Goal: Information Seeking & Learning: Understand process/instructions

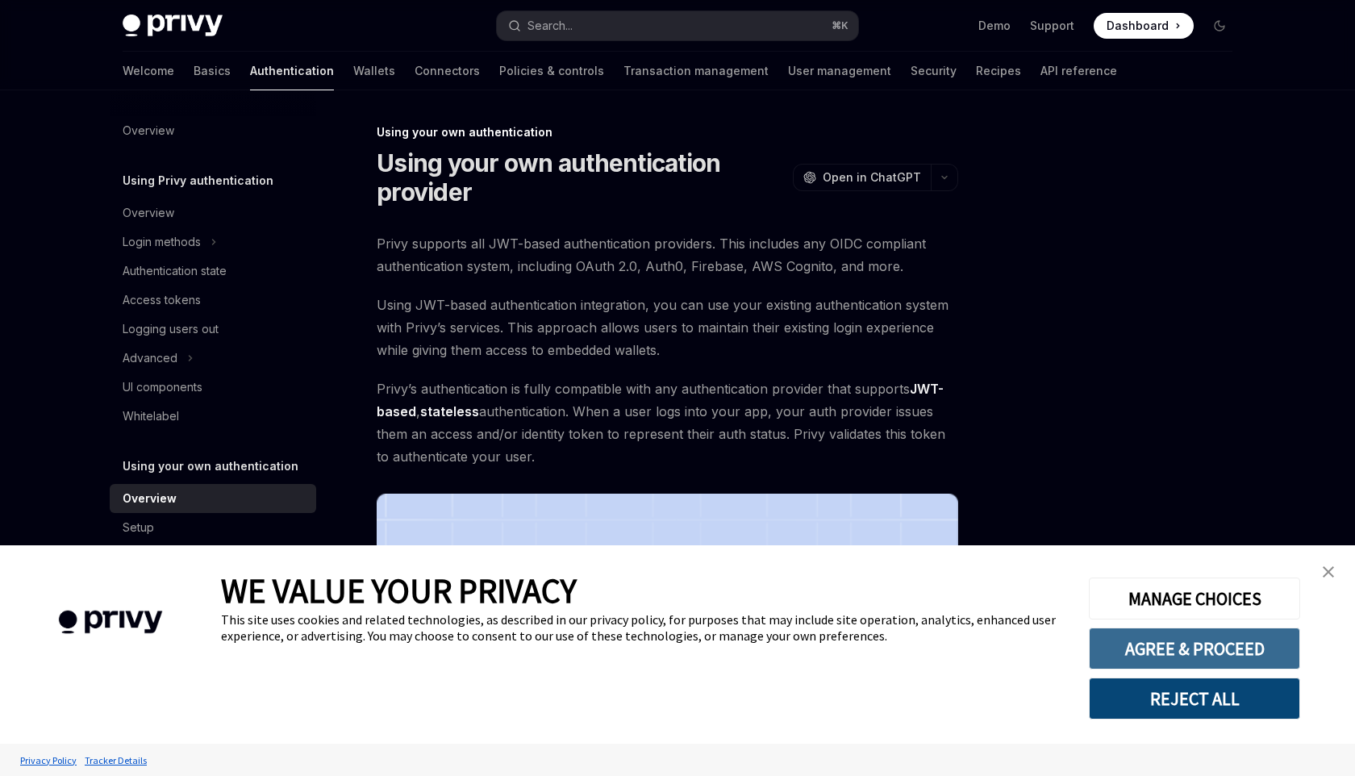
click at [1246, 652] on button "AGREE & PROCEED" at bounding box center [1194, 649] width 211 height 42
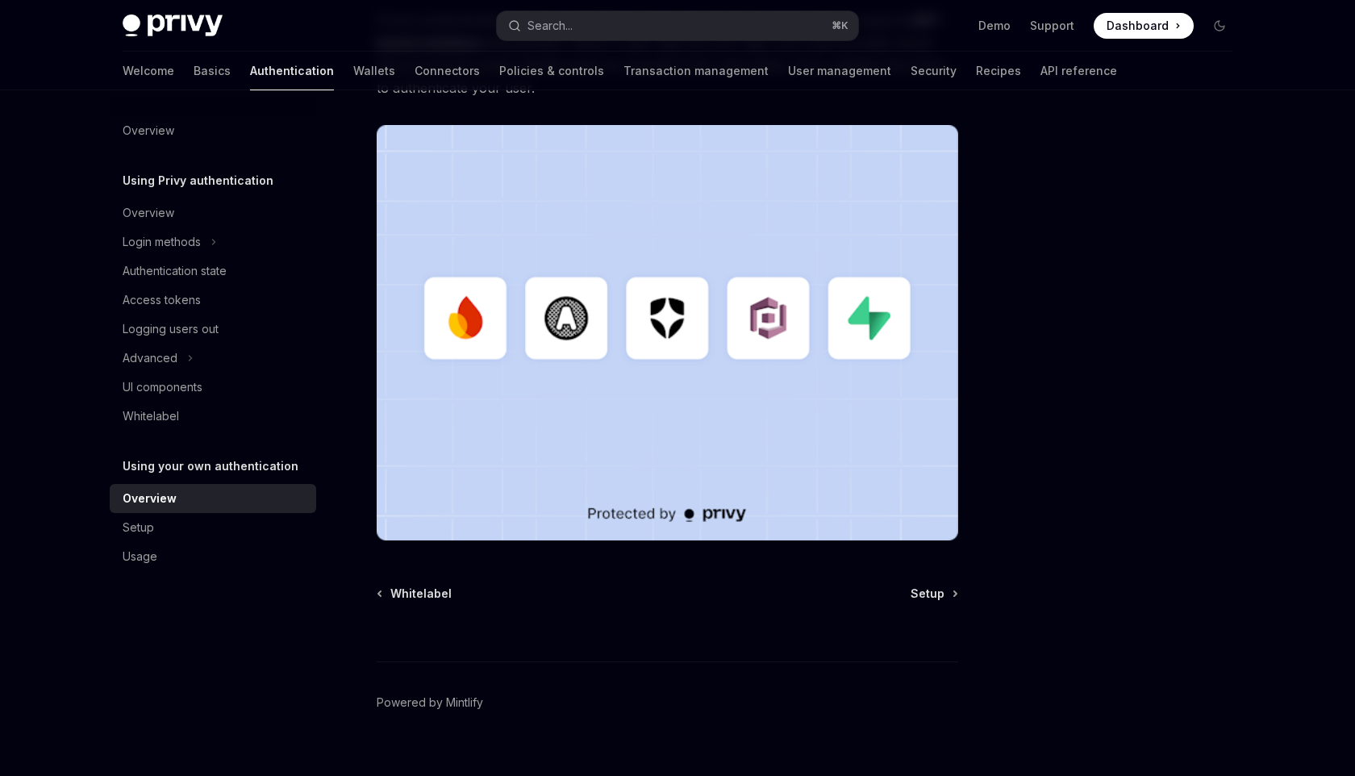
scroll to position [394, 0]
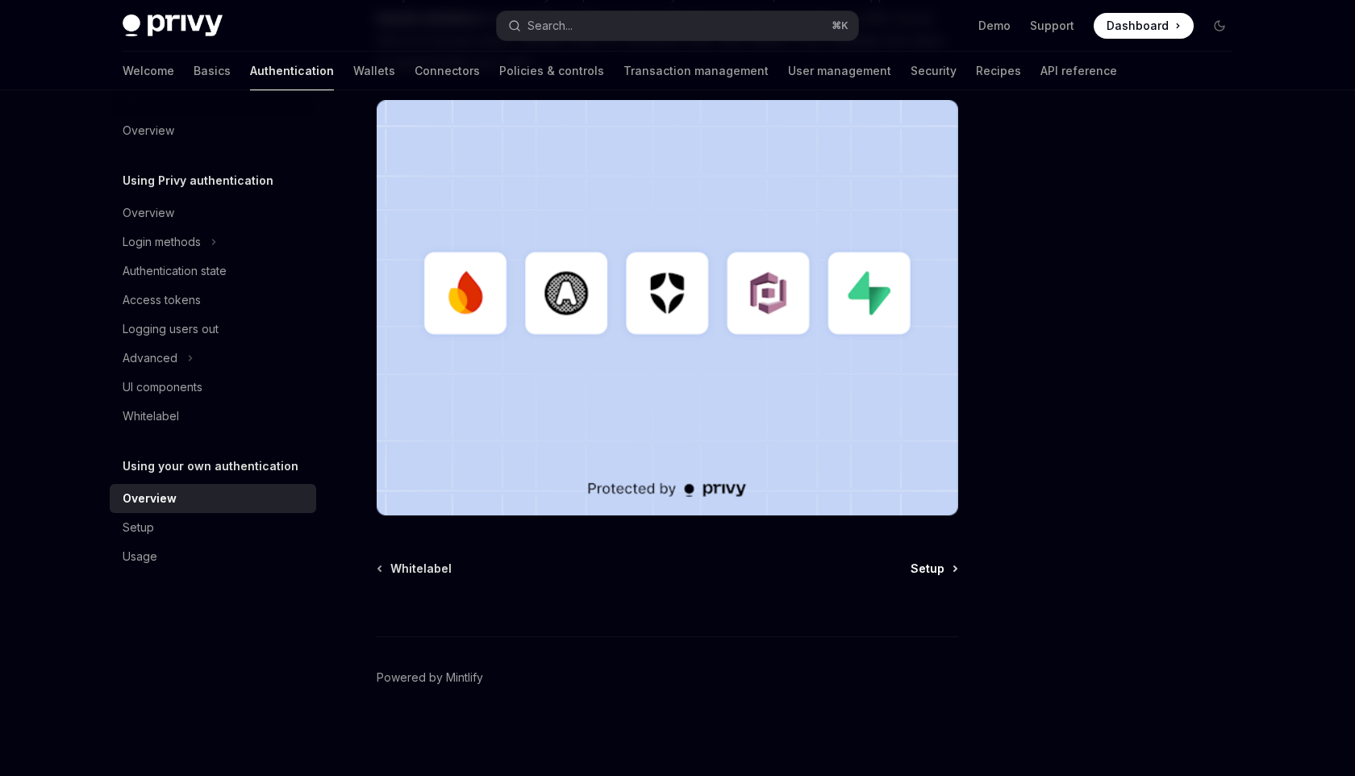
click at [942, 561] on span "Setup" at bounding box center [928, 569] width 34 height 16
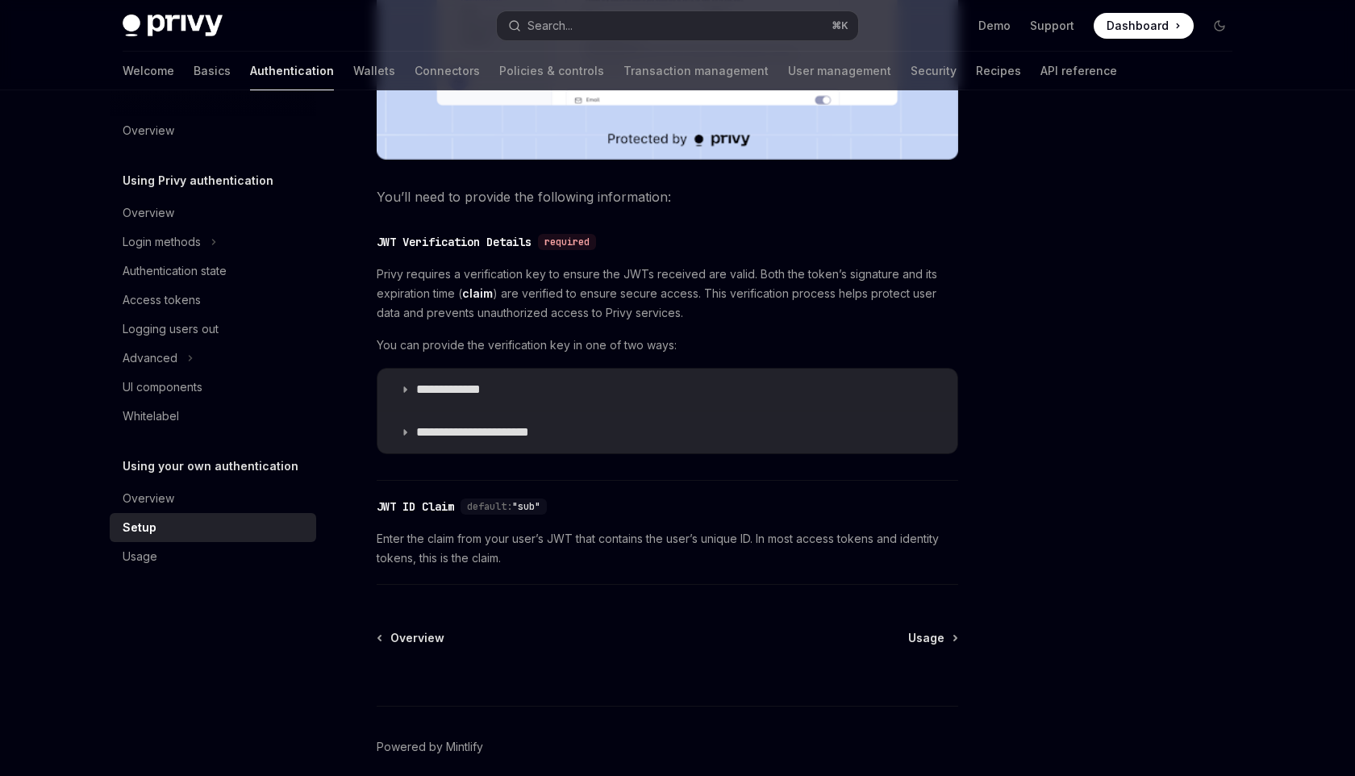
scroll to position [686, 0]
click at [405, 393] on icon at bounding box center [405, 389] width 10 height 10
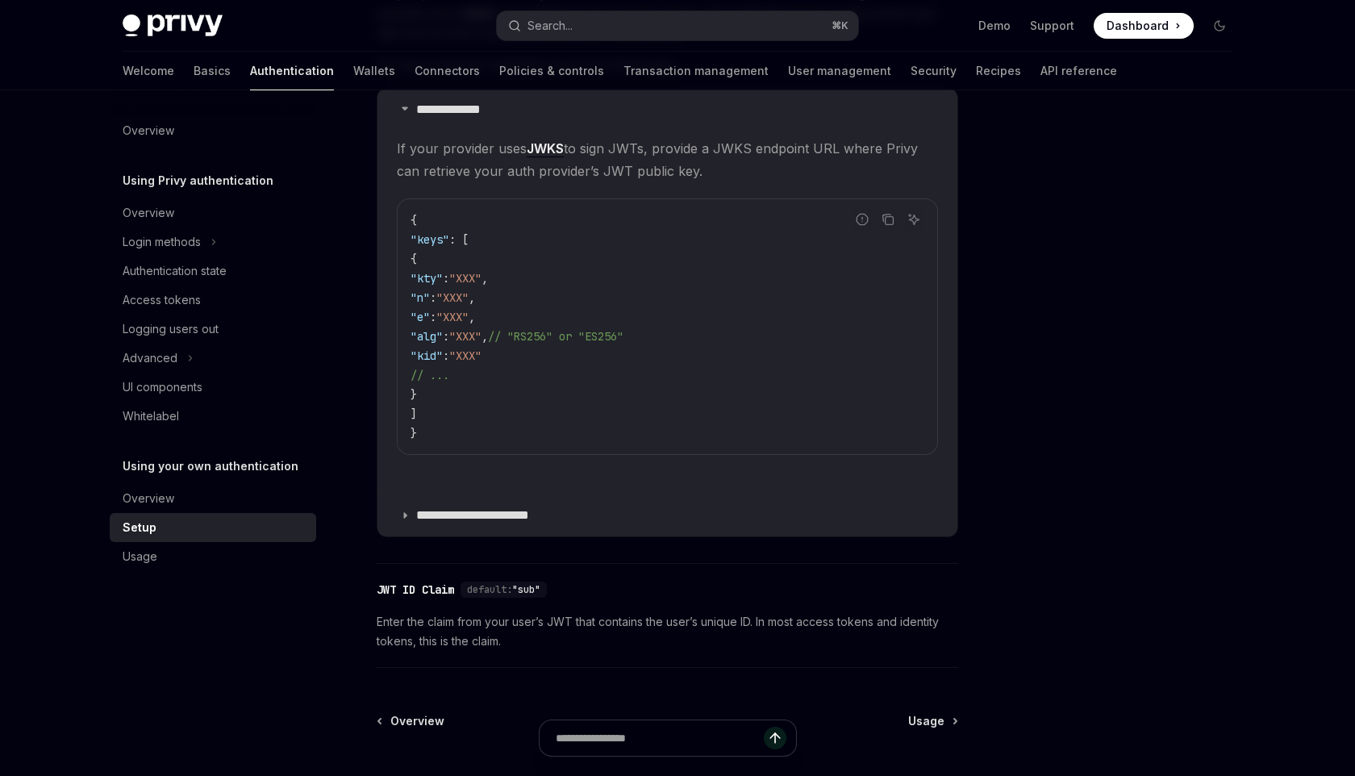
scroll to position [978, 0]
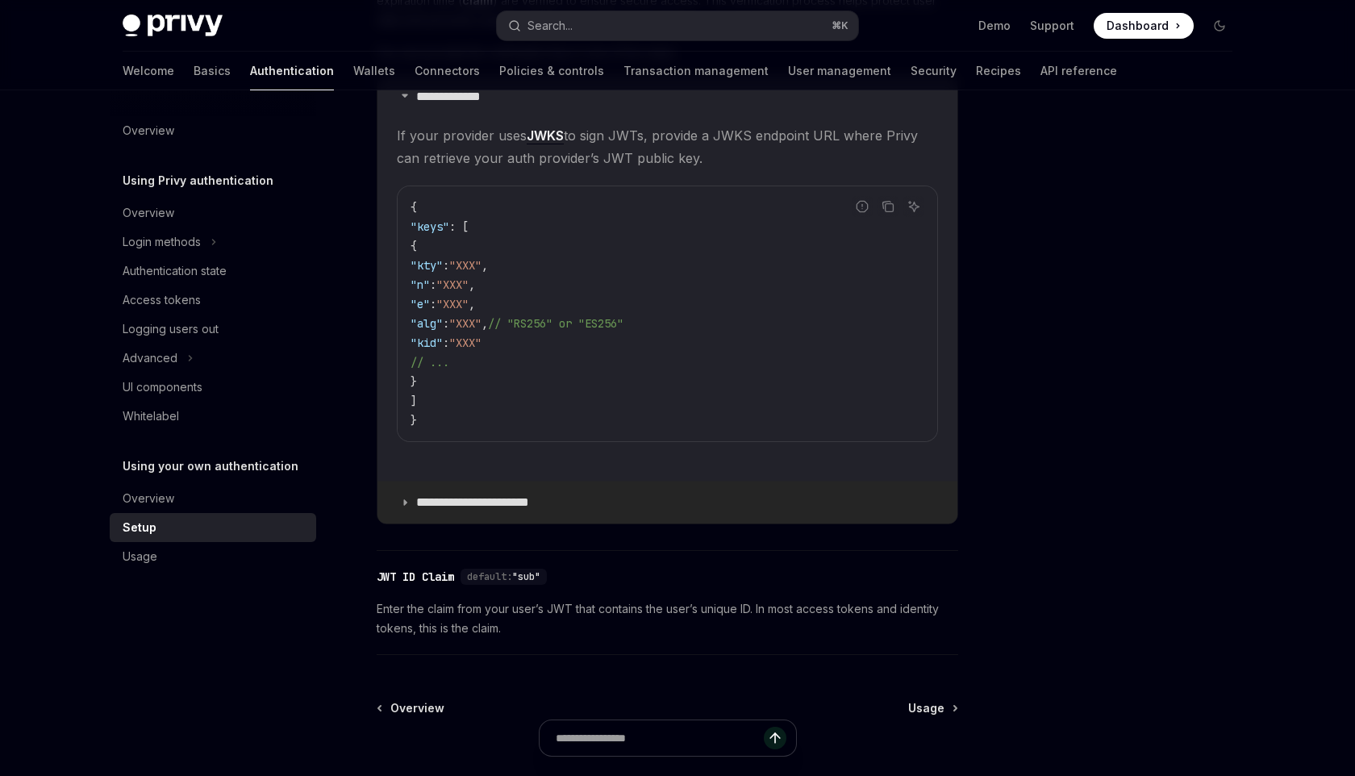
click at [409, 501] on icon at bounding box center [405, 503] width 10 height 10
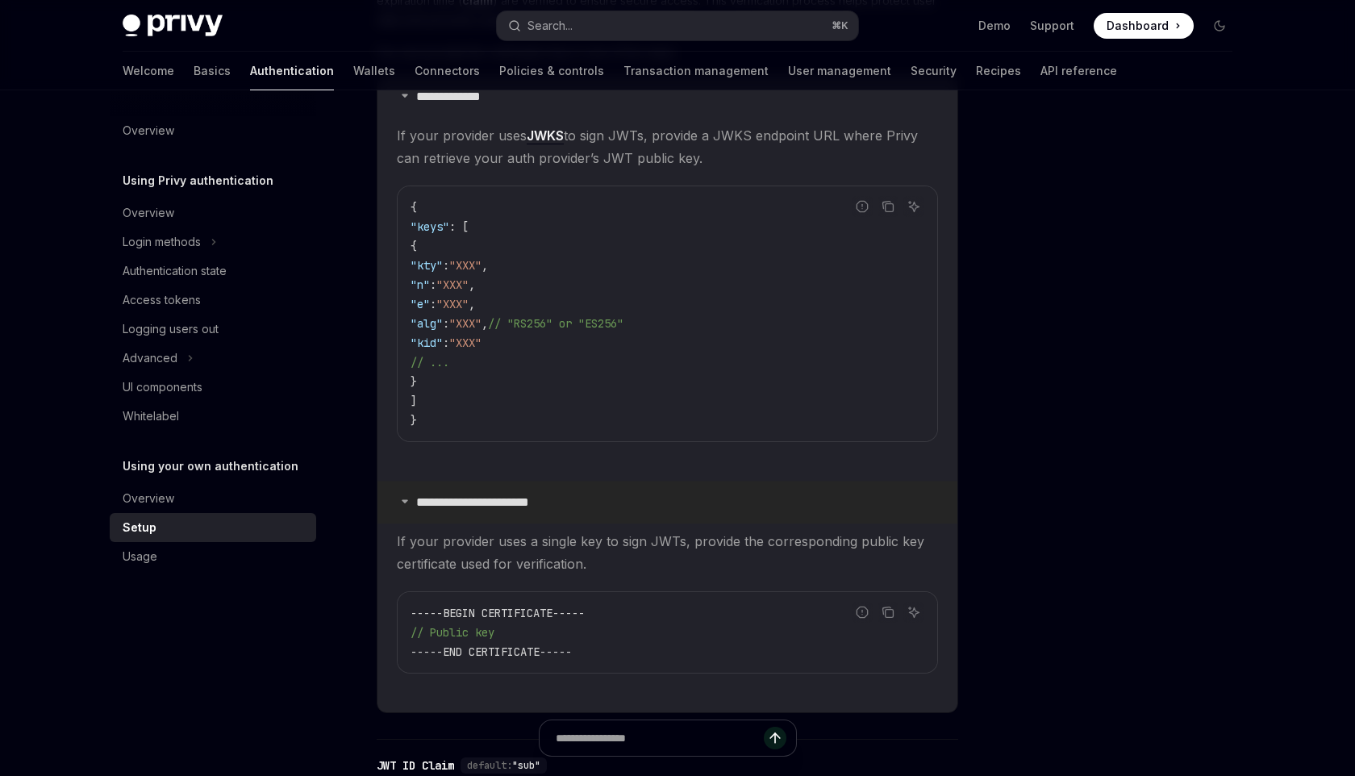
click at [409, 501] on icon at bounding box center [405, 501] width 10 height 10
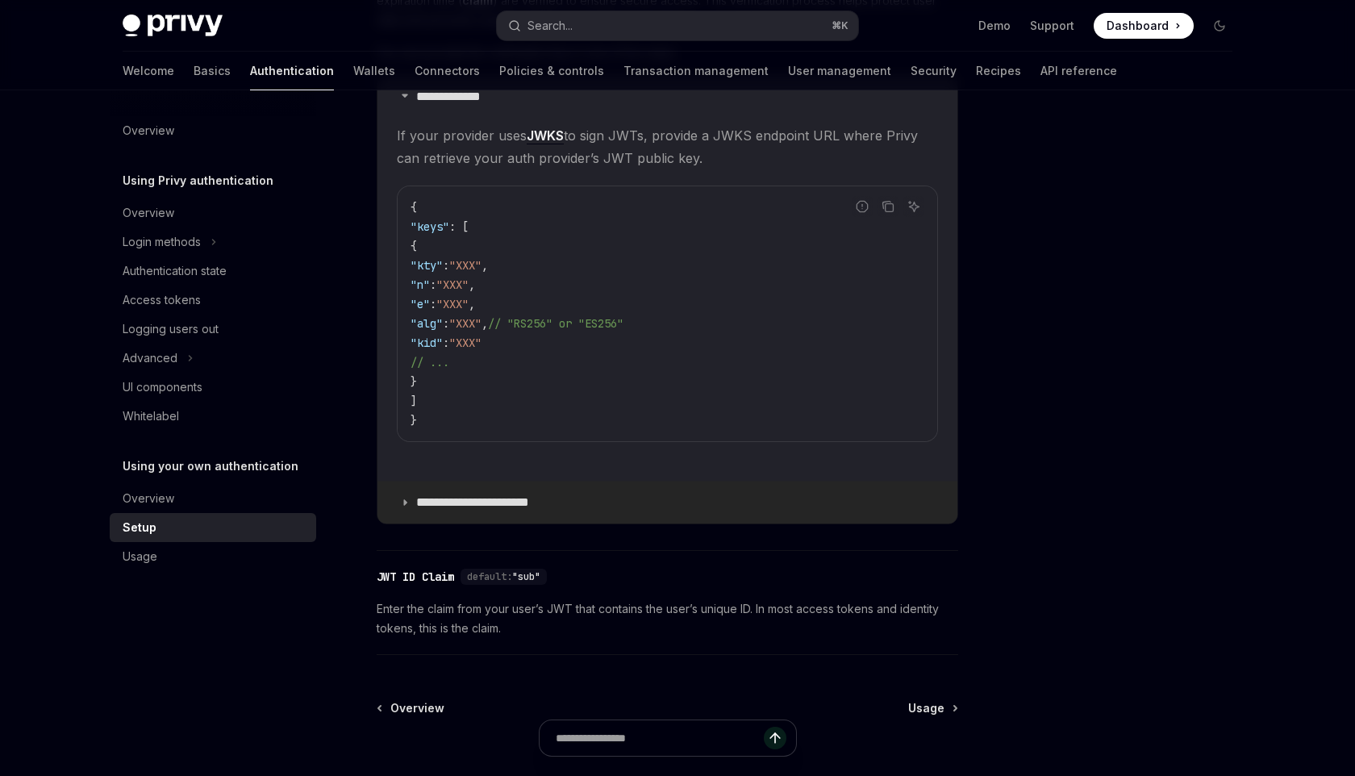
click at [409, 501] on icon at bounding box center [405, 503] width 10 height 10
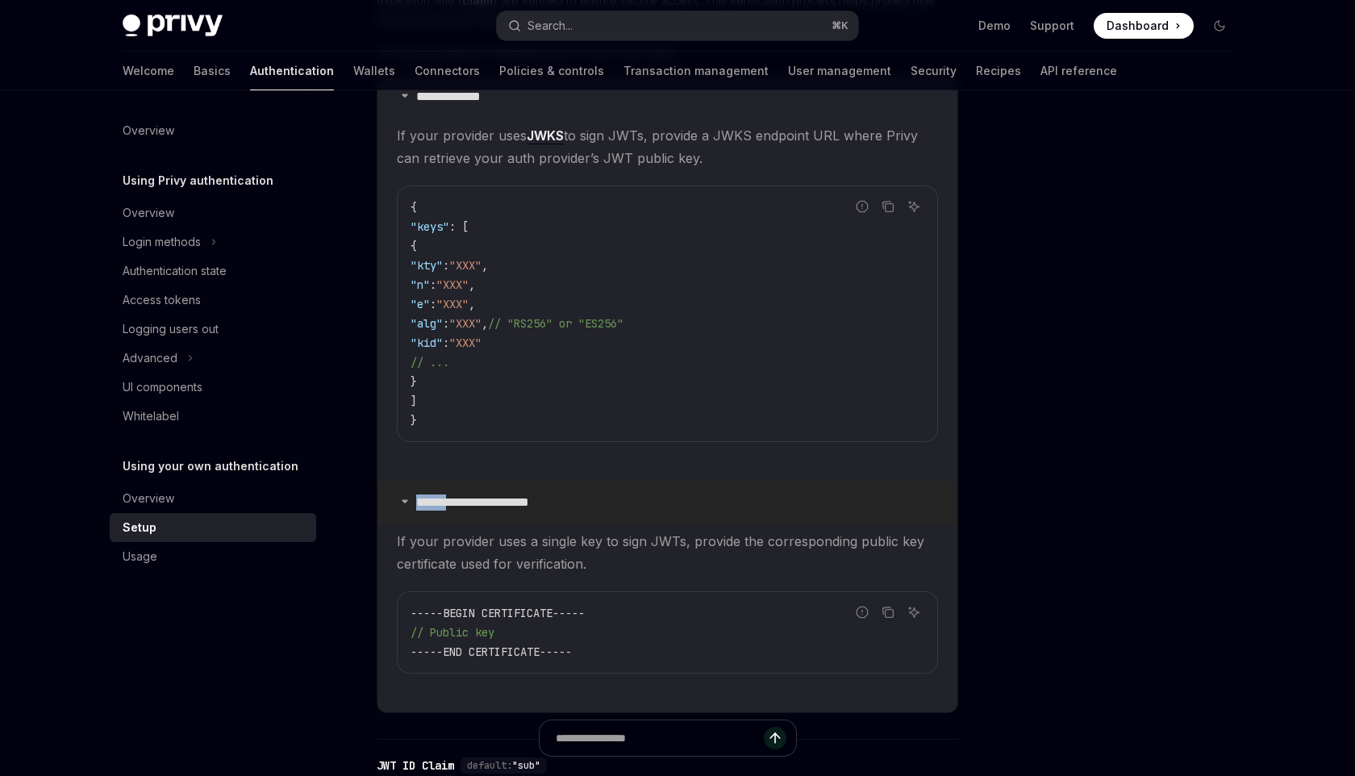
click at [409, 501] on icon at bounding box center [405, 501] width 10 height 10
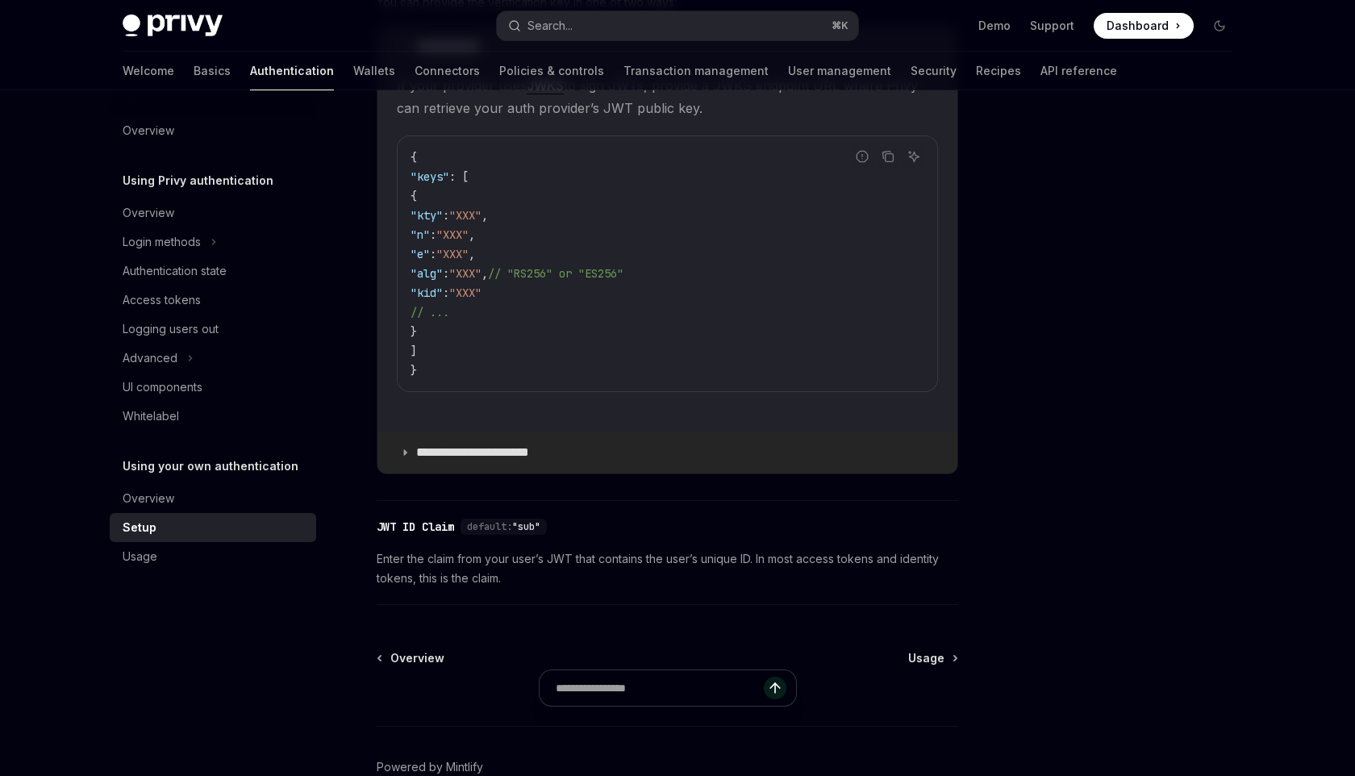
scroll to position [1117, 0]
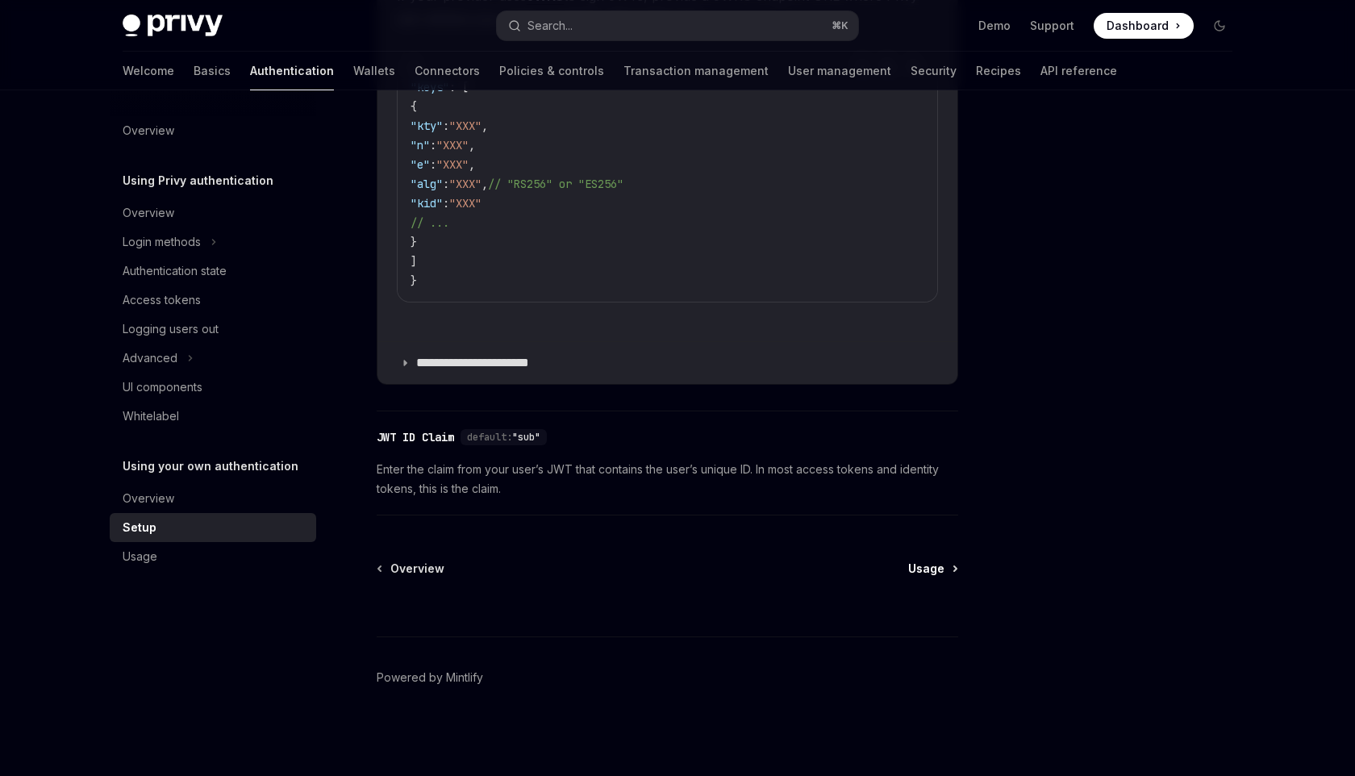
click at [930, 573] on span "Usage" at bounding box center [926, 569] width 36 height 16
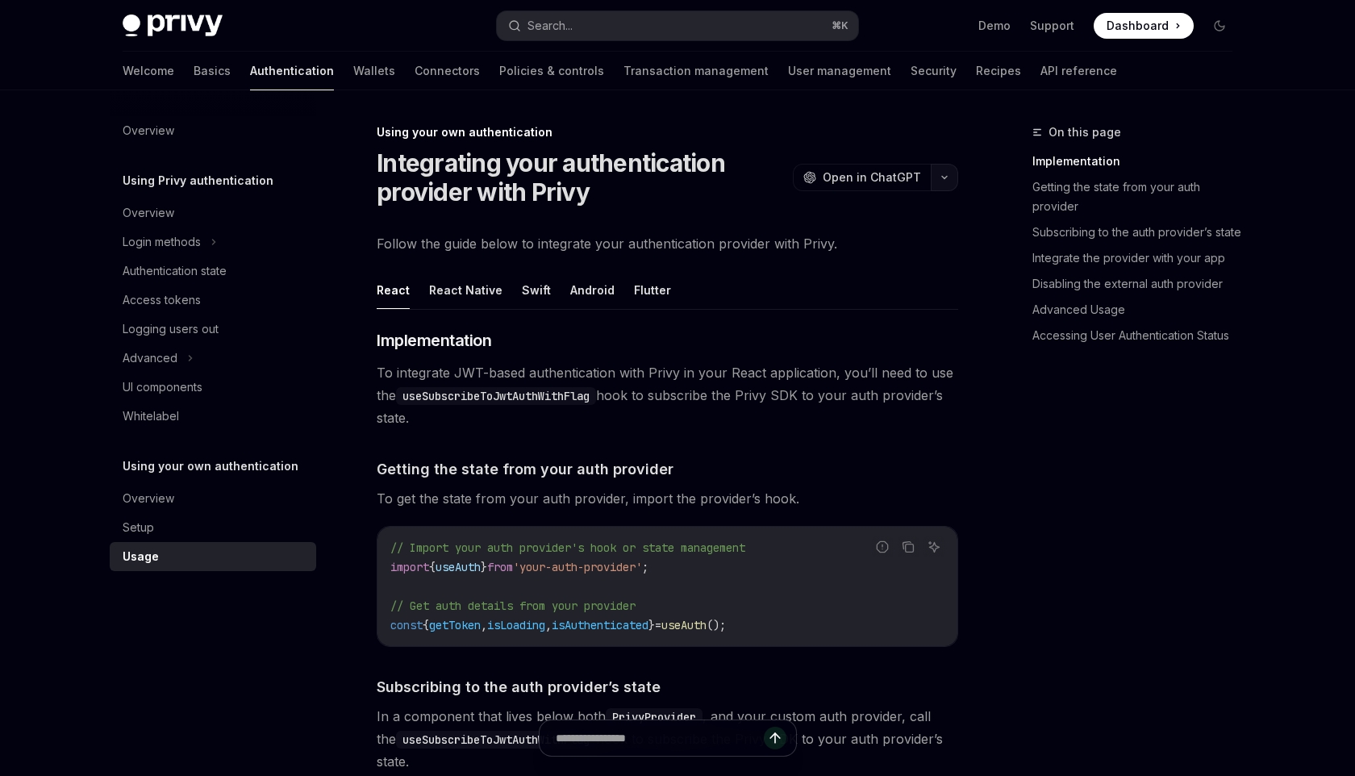
click at [953, 172] on button "button" at bounding box center [944, 177] width 27 height 27
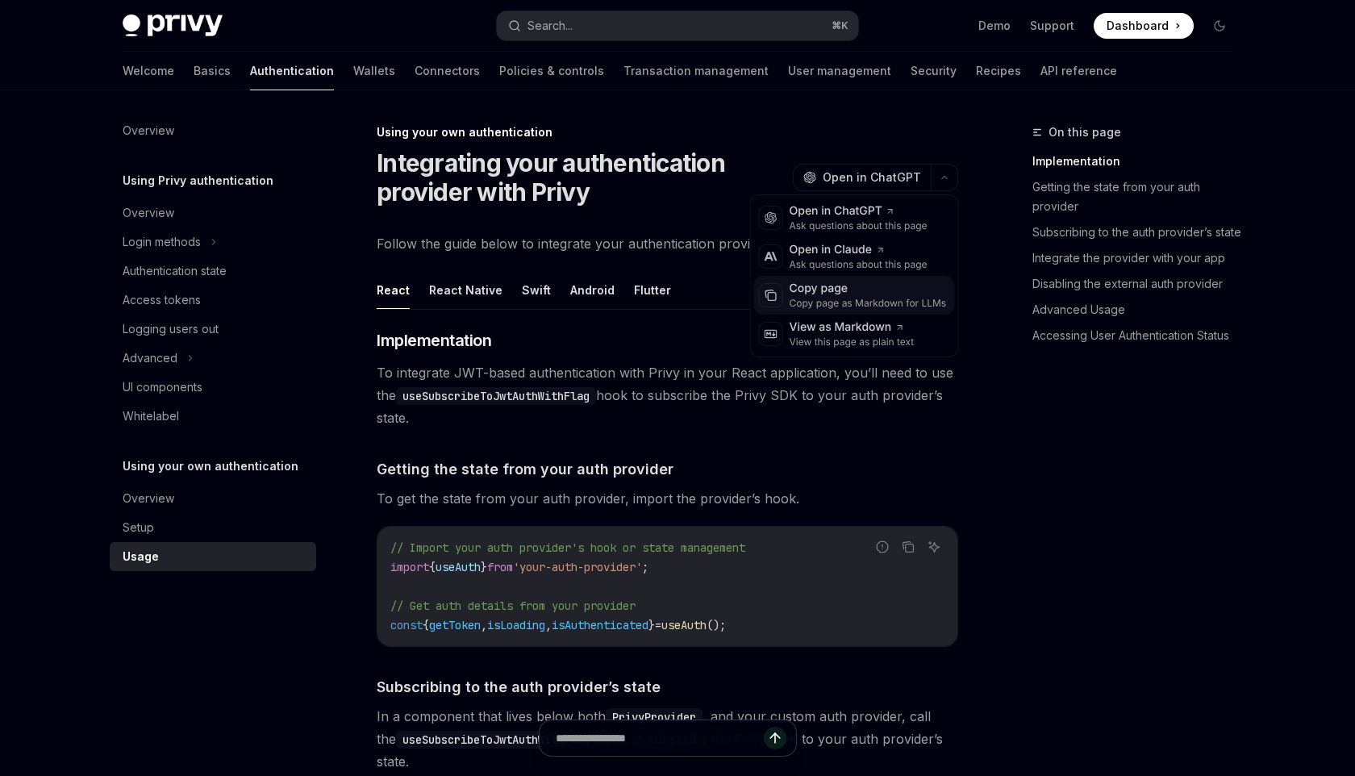
click at [860, 290] on div "Copy page" at bounding box center [868, 289] width 157 height 16
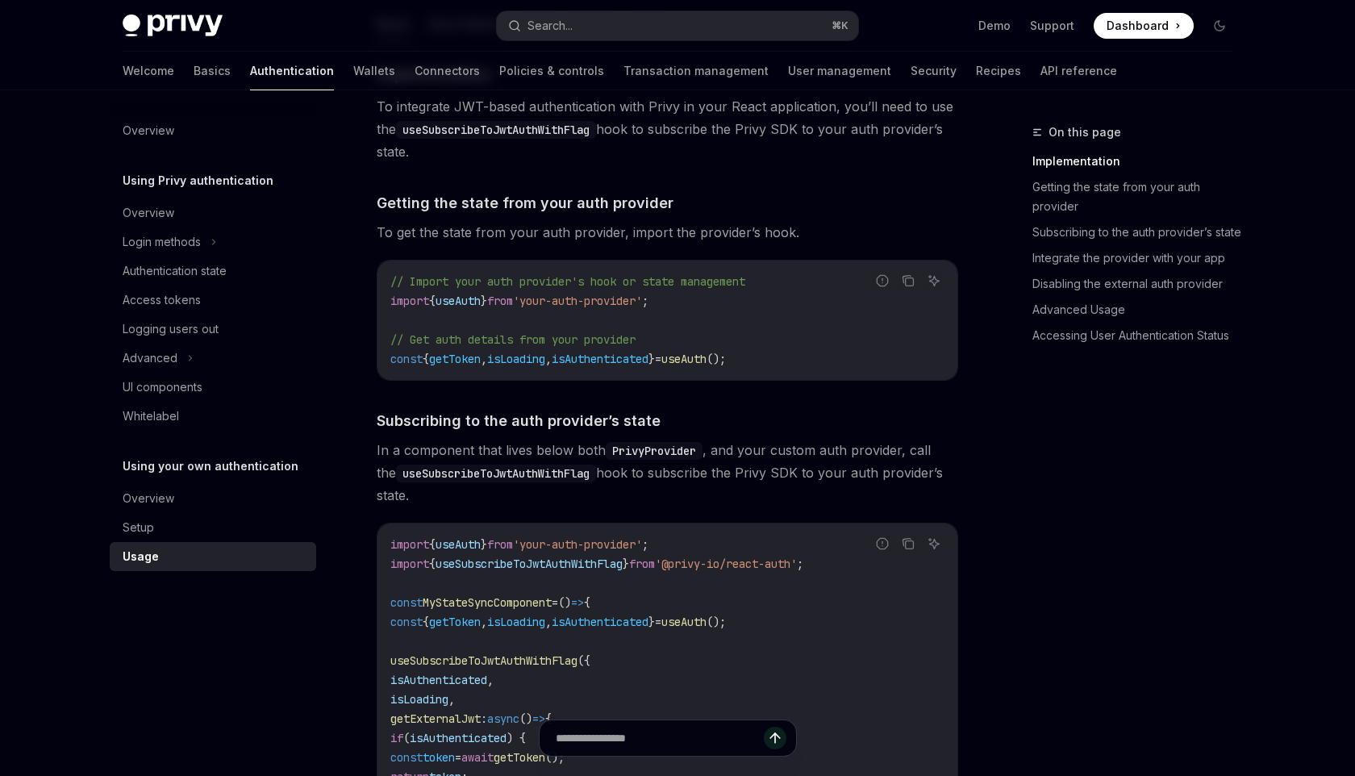
scroll to position [269, 0]
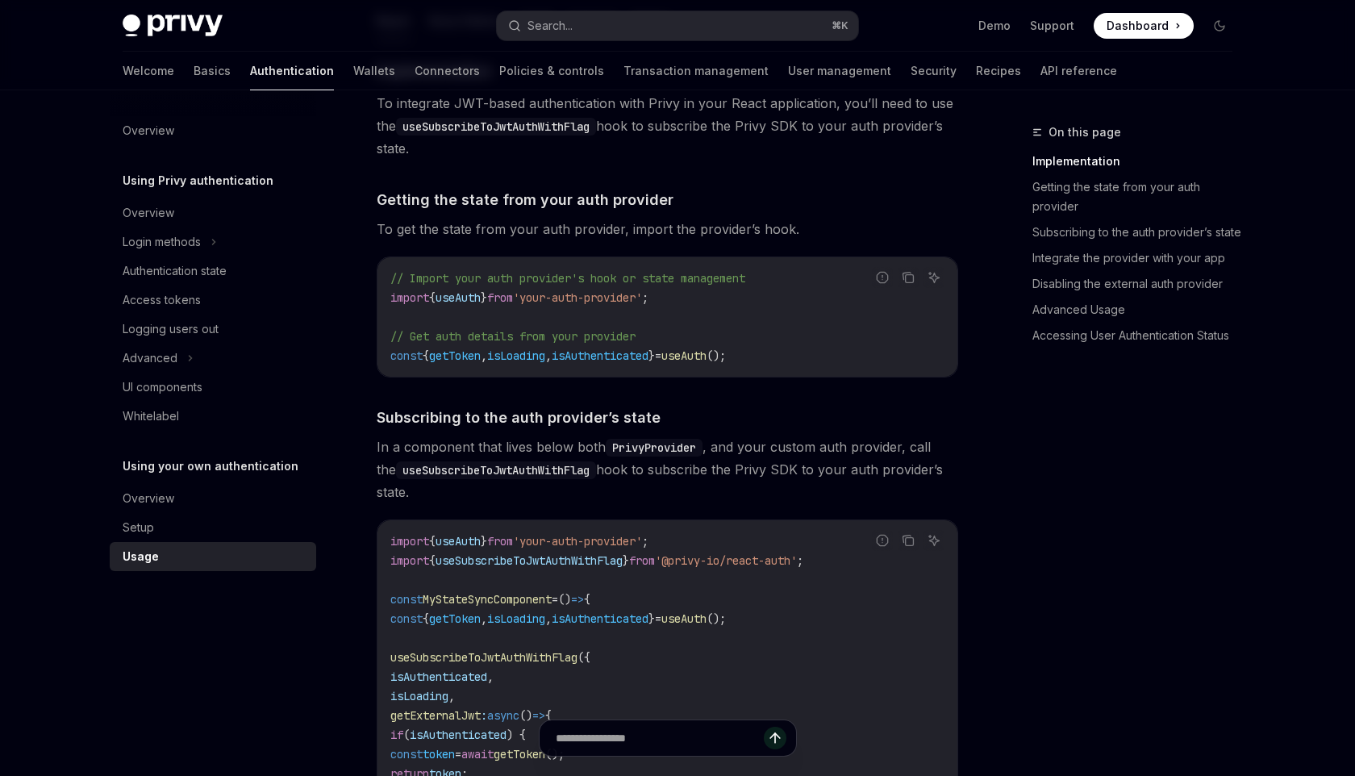
click at [226, 543] on link "Usage" at bounding box center [213, 556] width 207 height 29
click at [248, 524] on div "Setup" at bounding box center [215, 527] width 184 height 19
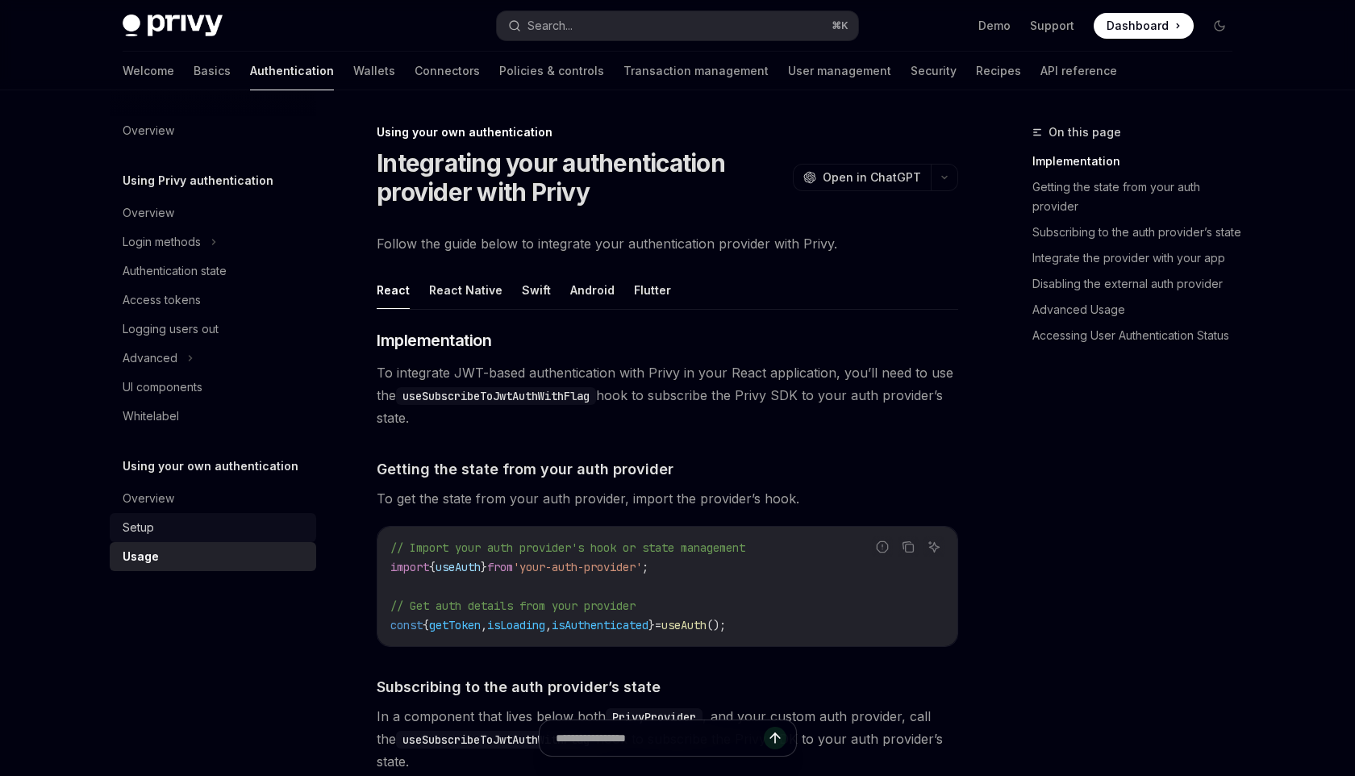
type textarea "*"
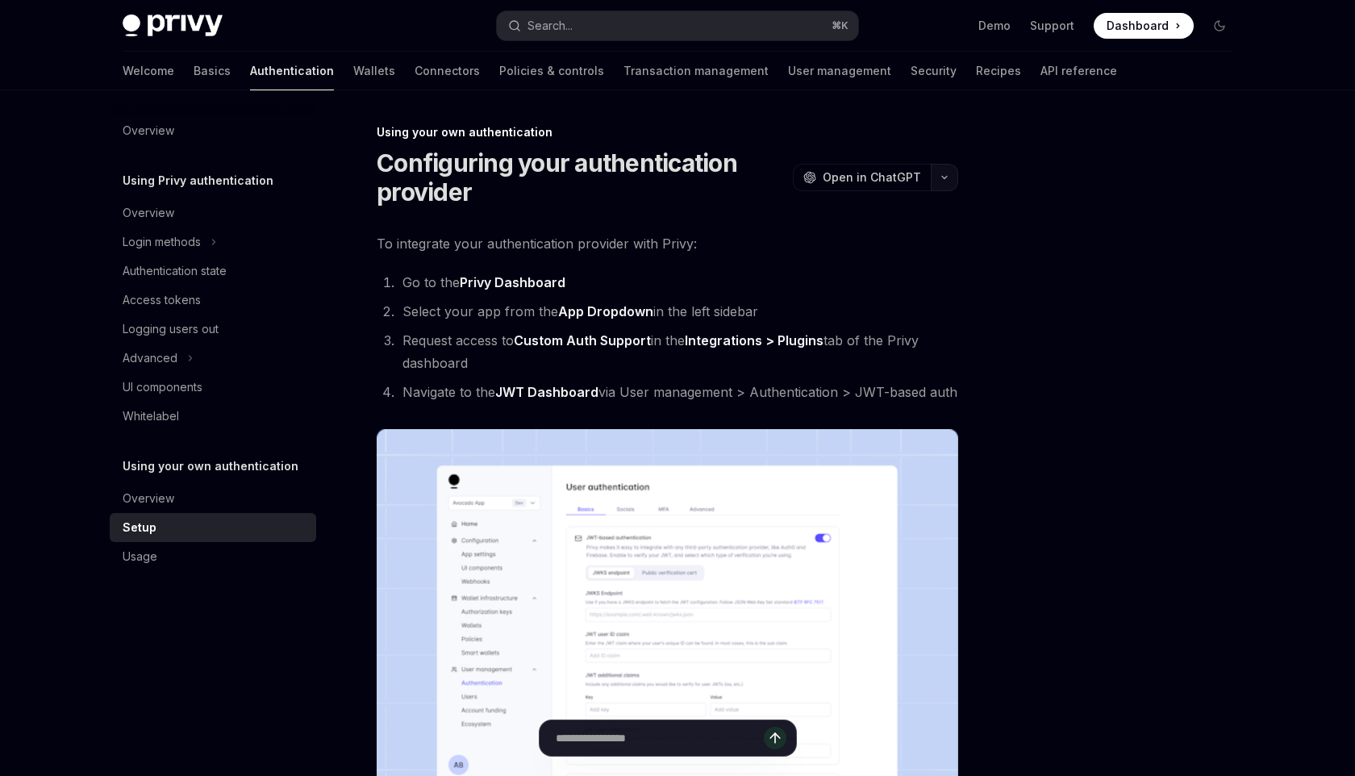
click at [943, 174] on icon "button" at bounding box center [944, 177] width 19 height 6
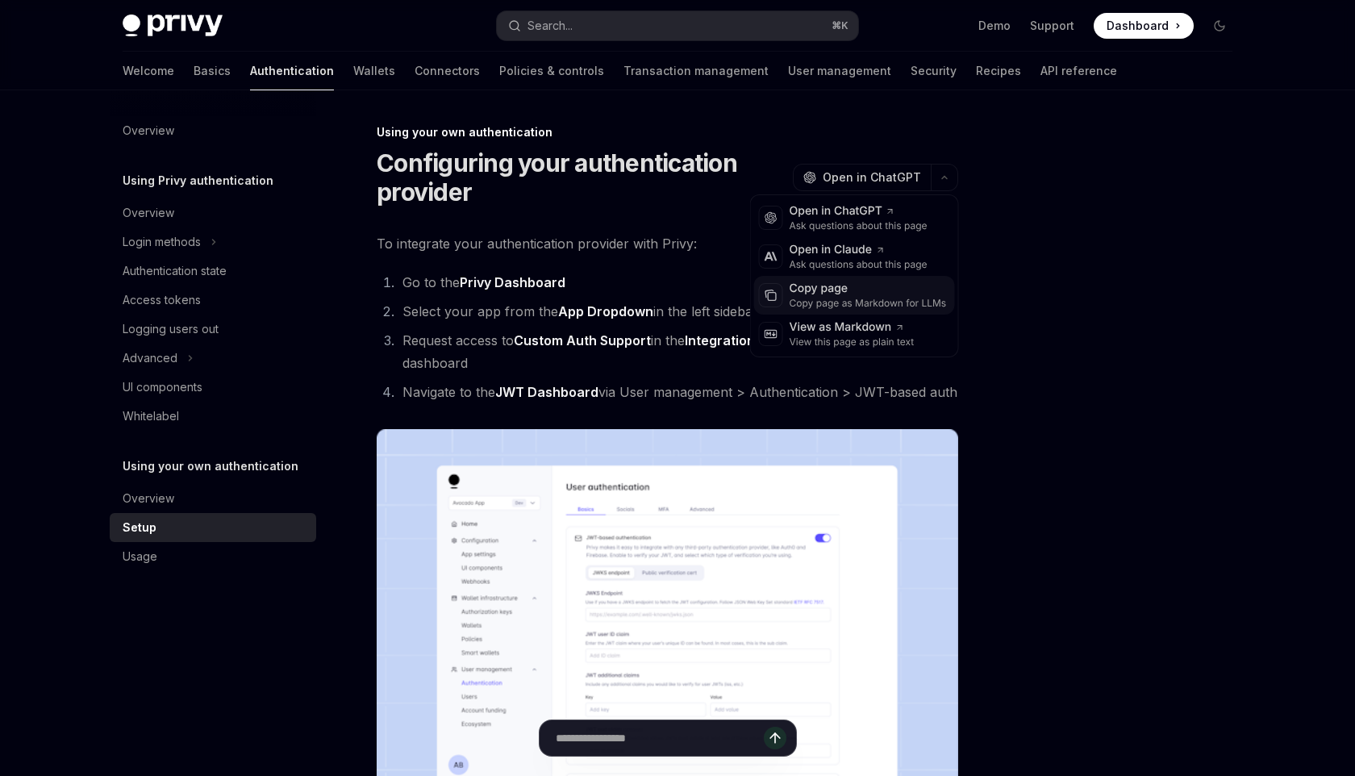
click at [899, 289] on div "Copy page" at bounding box center [868, 289] width 157 height 16
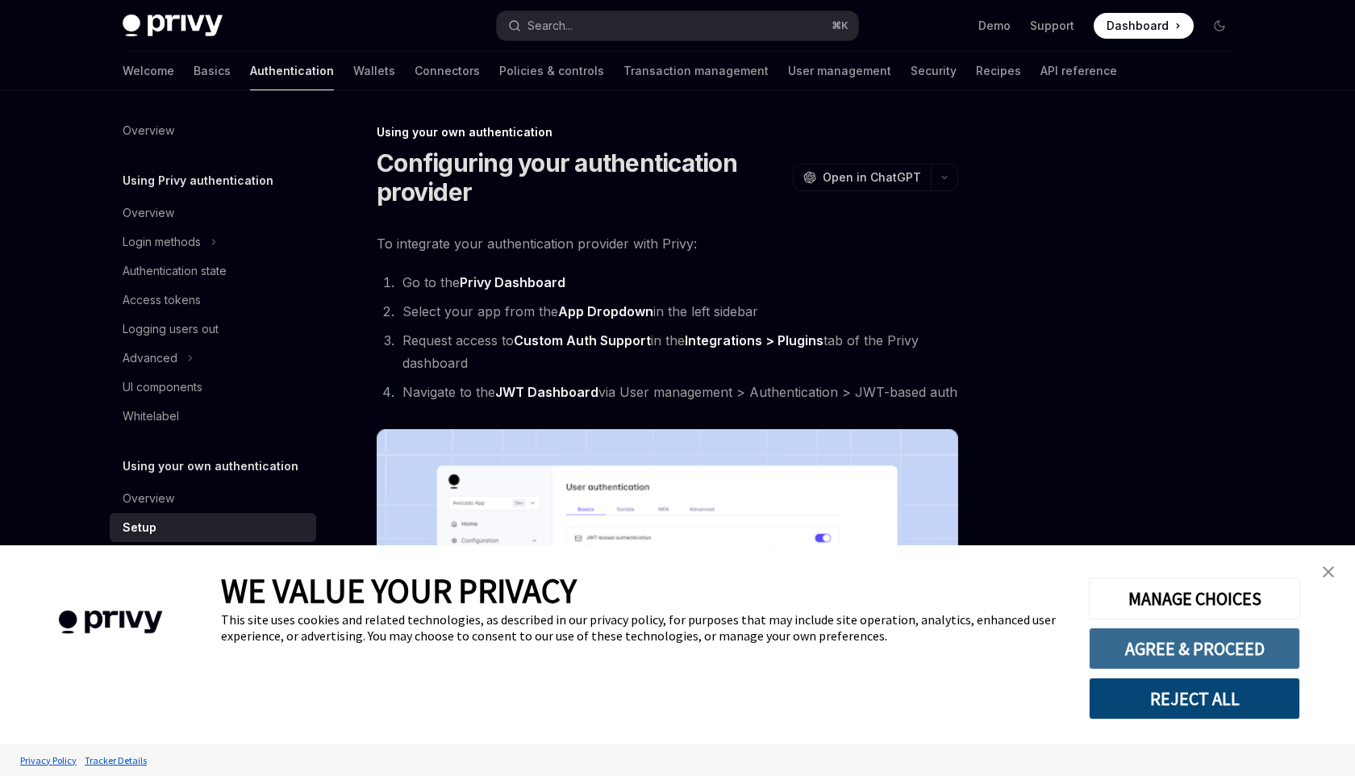
click at [1194, 651] on button "AGREE & PROCEED" at bounding box center [1194, 649] width 211 height 42
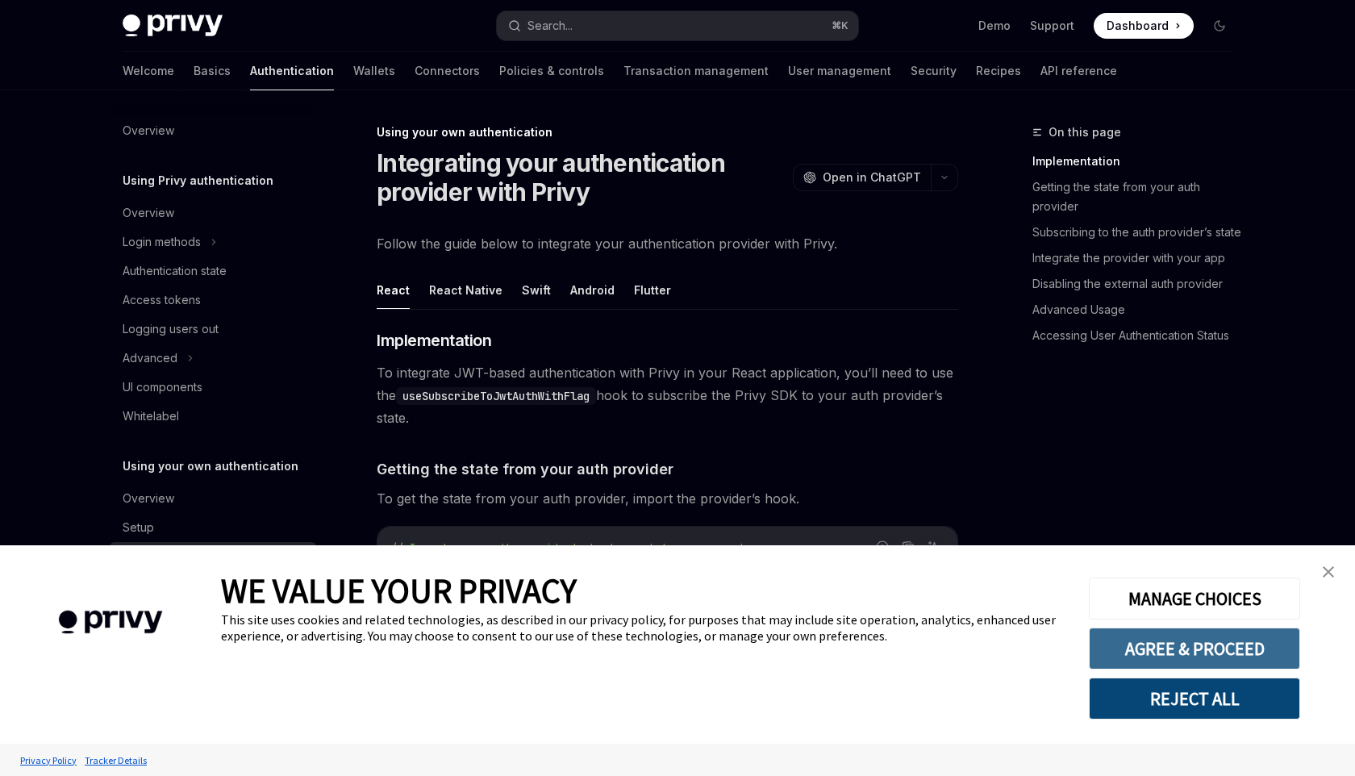
click at [1169, 641] on button "AGREE & PROCEED" at bounding box center [1194, 649] width 211 height 42
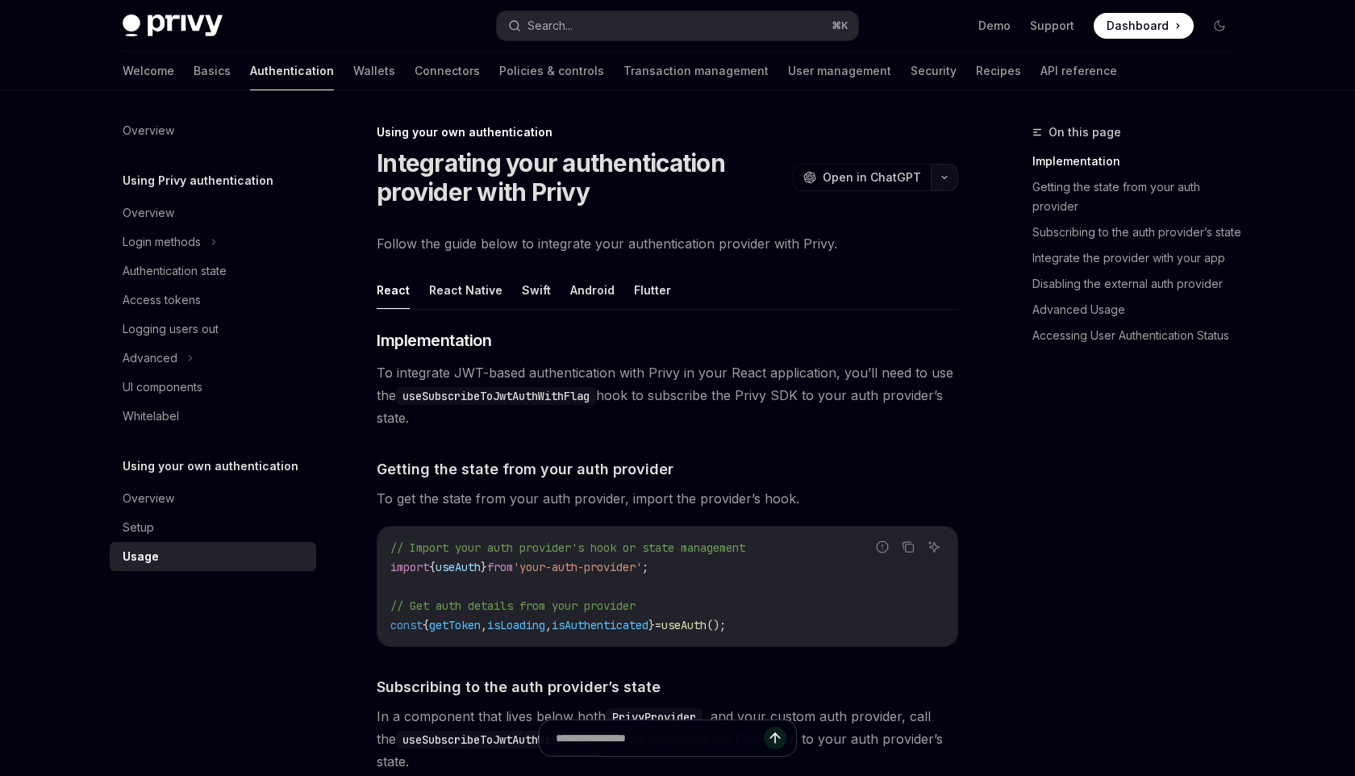
click at [940, 177] on icon "button" at bounding box center [944, 177] width 19 height 6
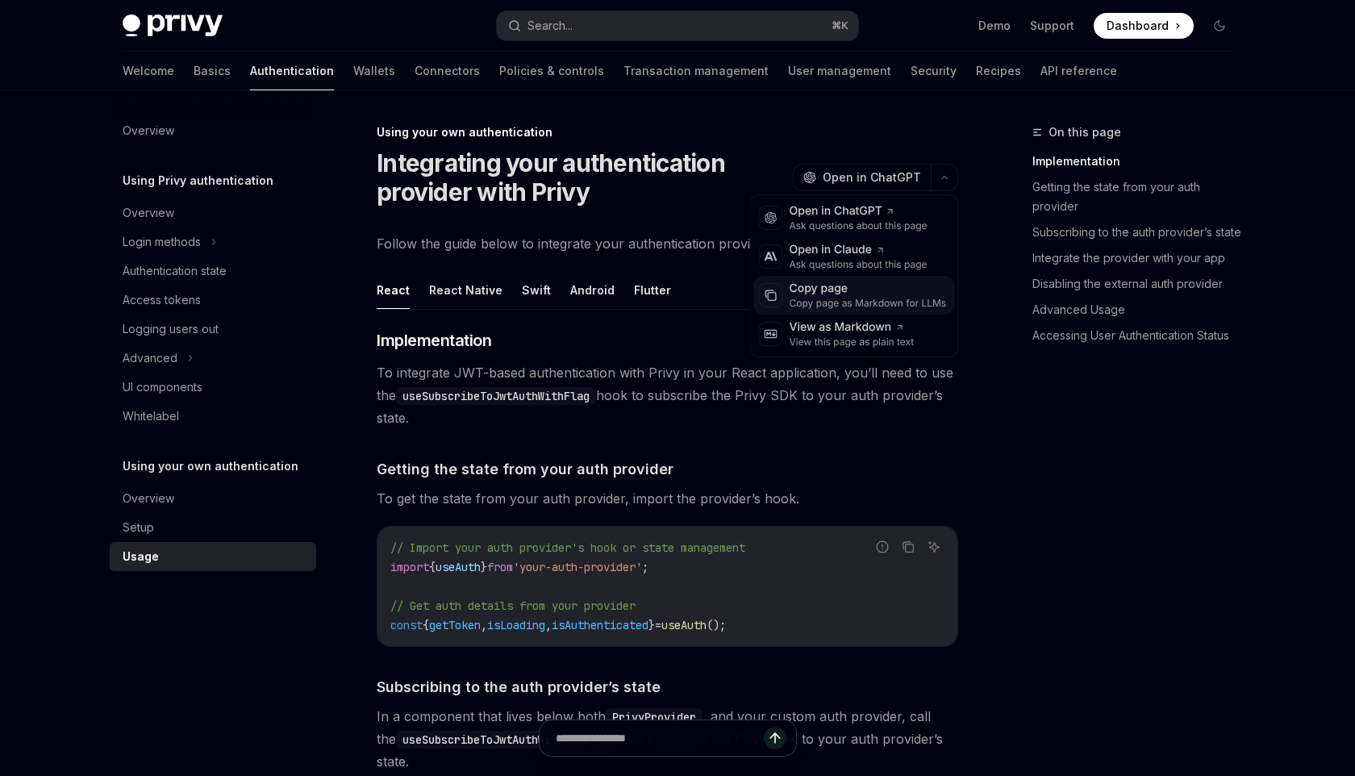
click at [907, 288] on div "Copy page" at bounding box center [868, 289] width 157 height 16
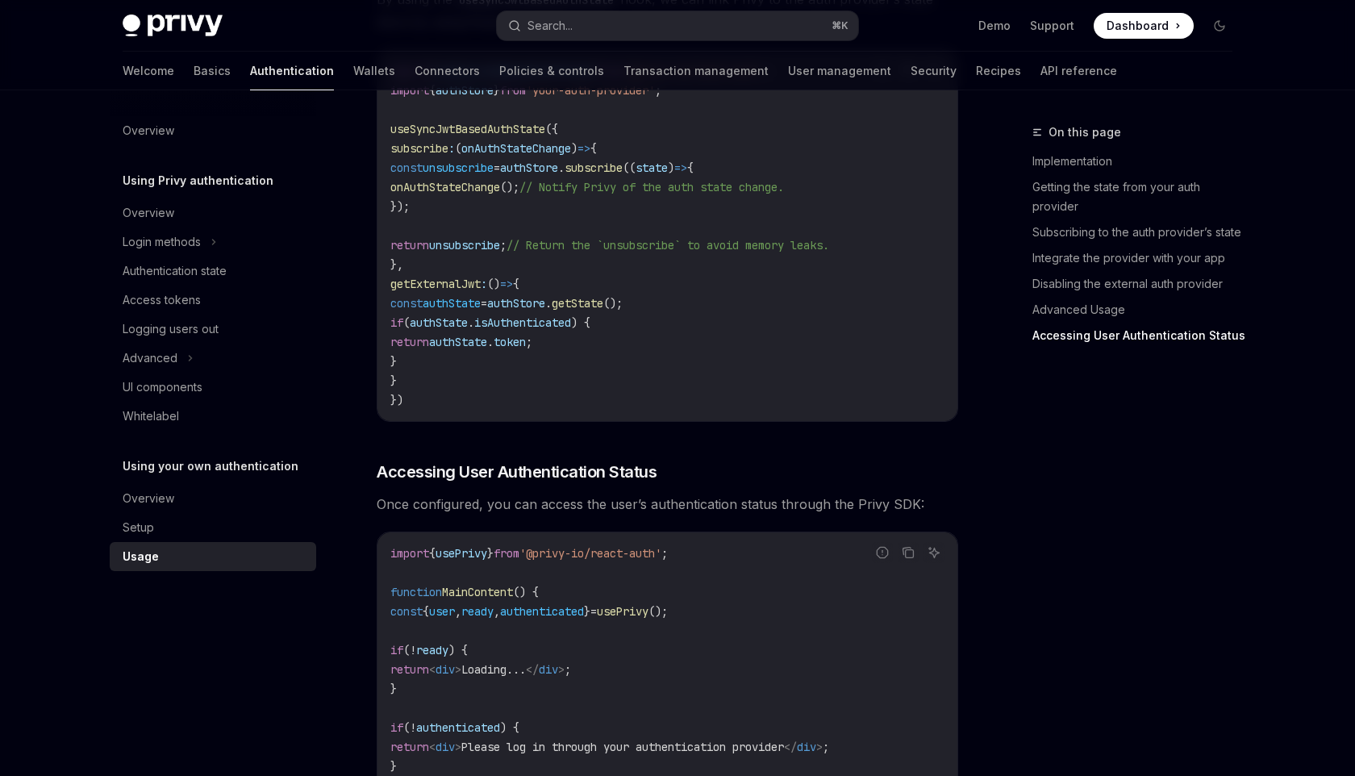
scroll to position [3356, 0]
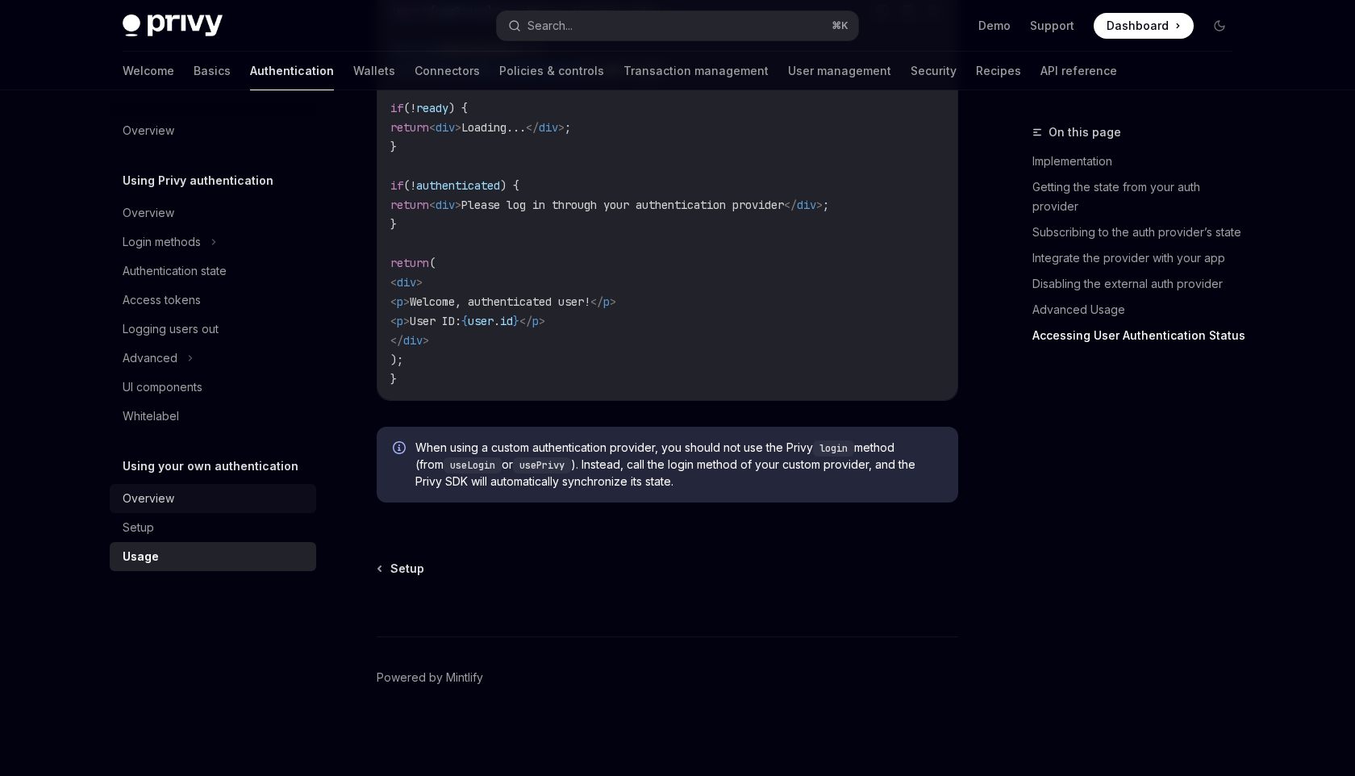
click at [189, 485] on link "Overview" at bounding box center [213, 498] width 207 height 29
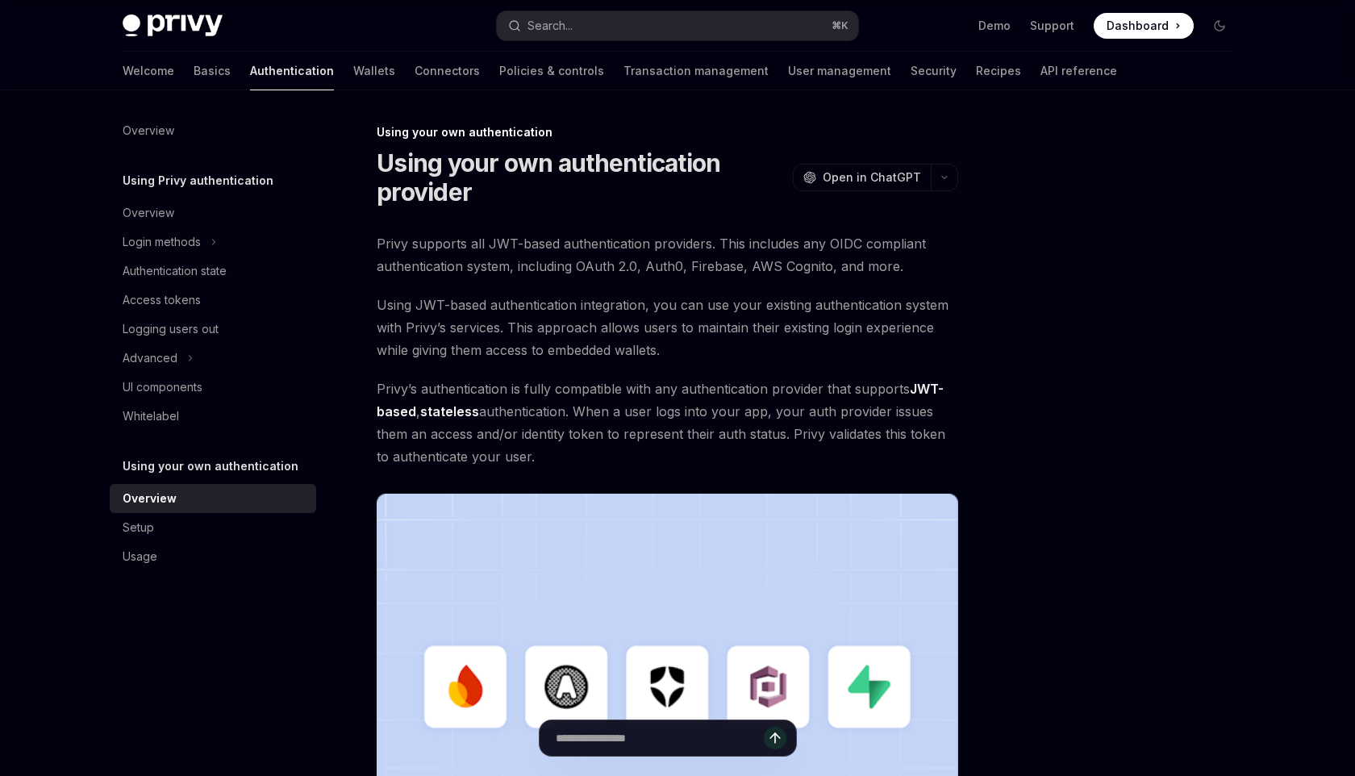
scroll to position [394, 0]
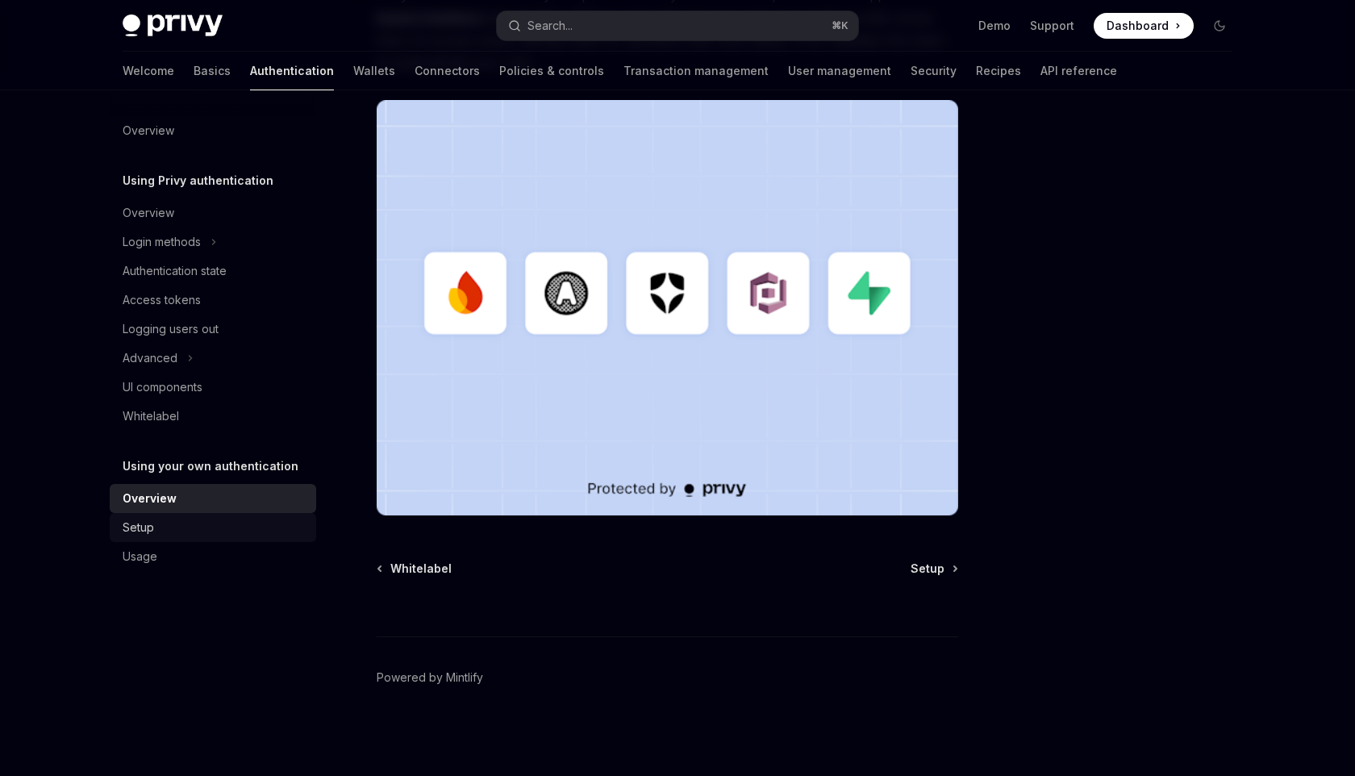
click at [218, 525] on div "Setup" at bounding box center [215, 527] width 184 height 19
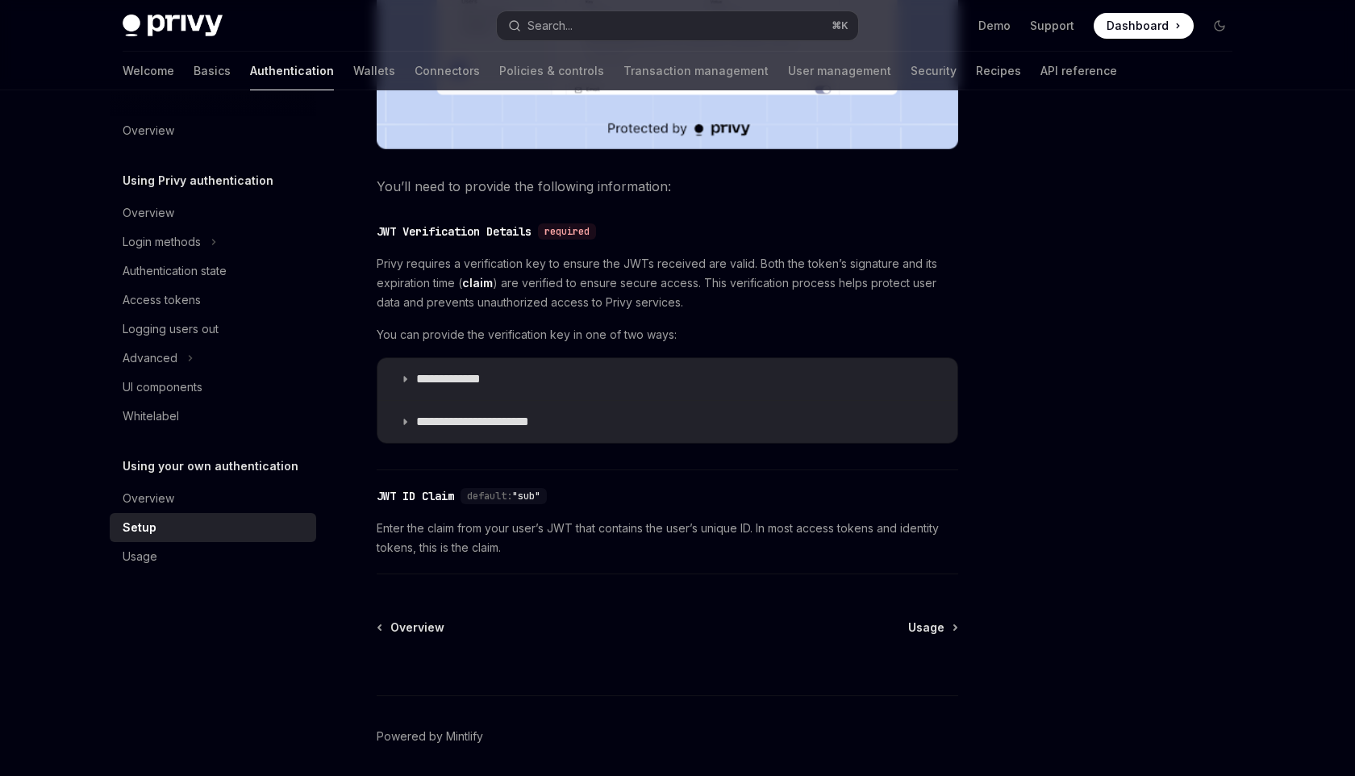
scroll to position [754, 0]
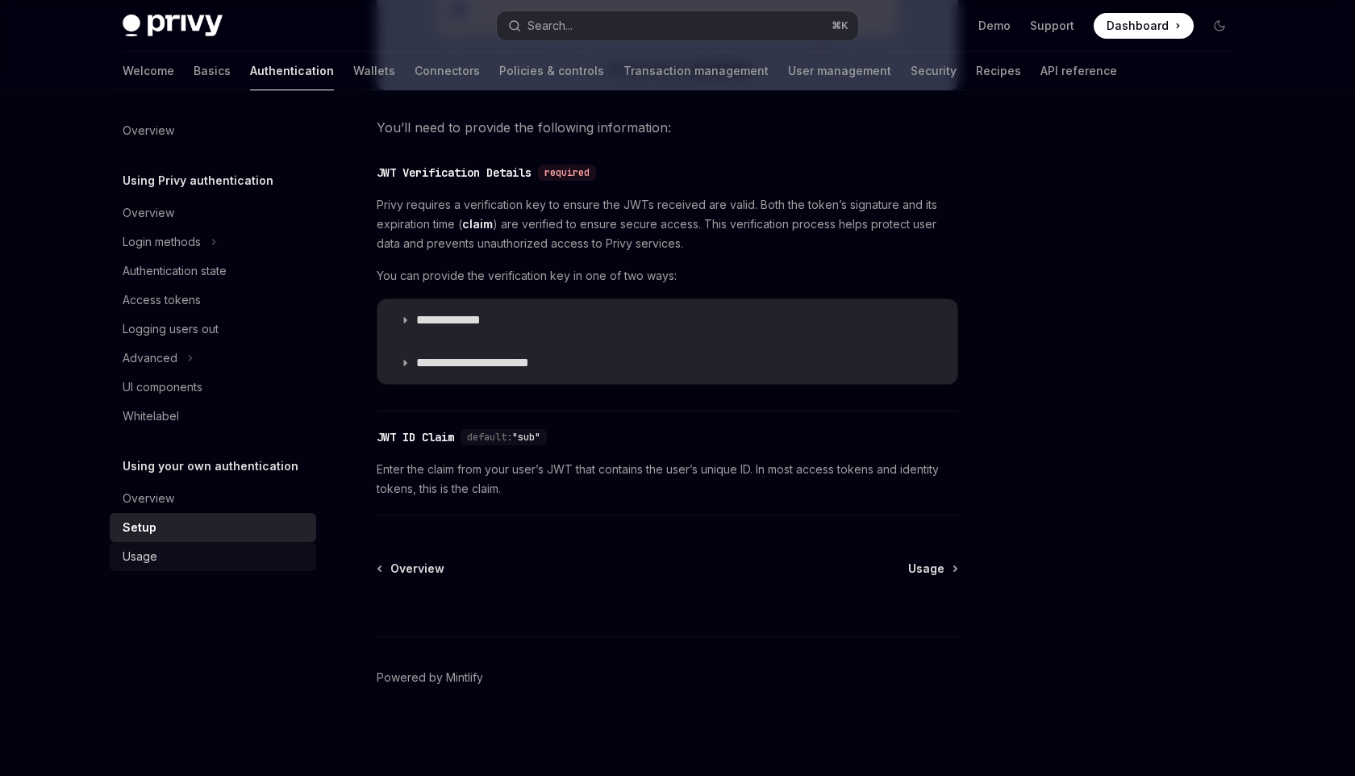
click at [219, 557] on div "Usage" at bounding box center [215, 556] width 184 height 19
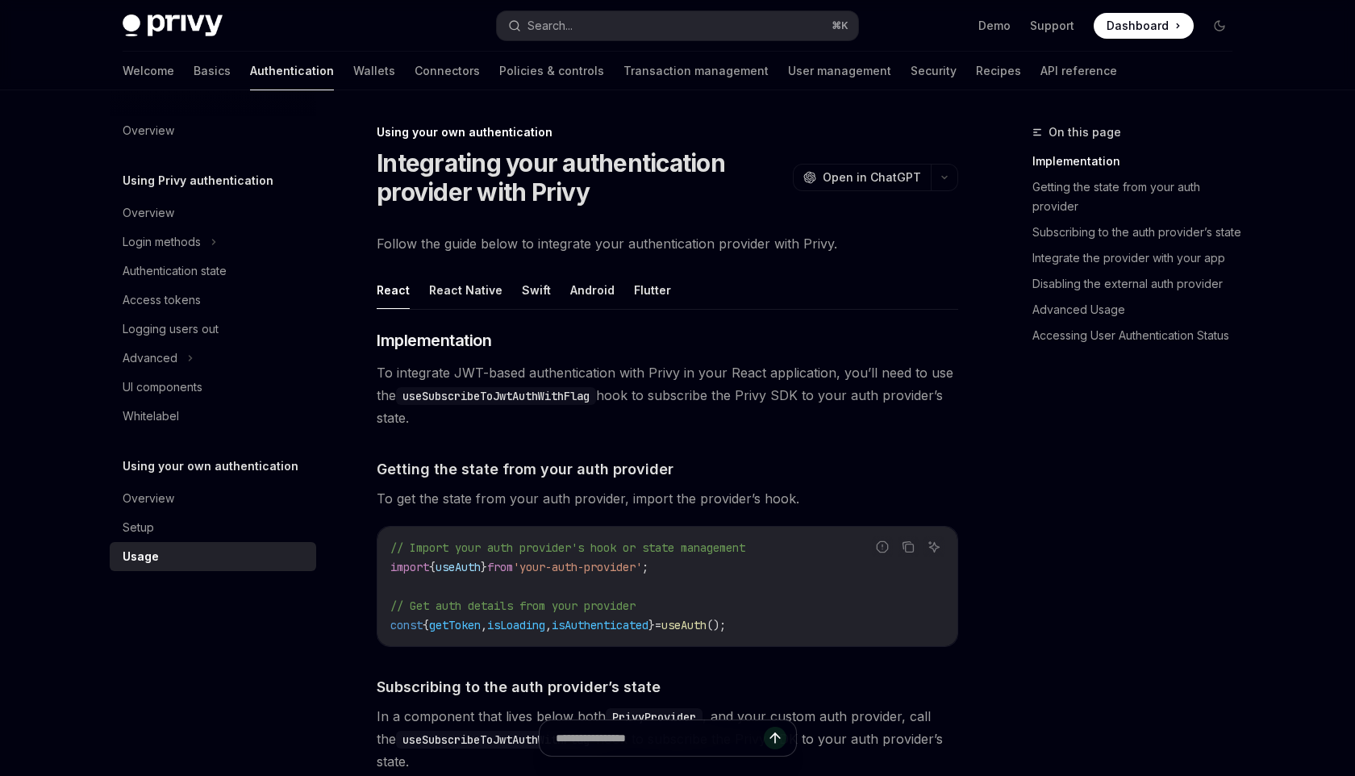
type textarea "*"
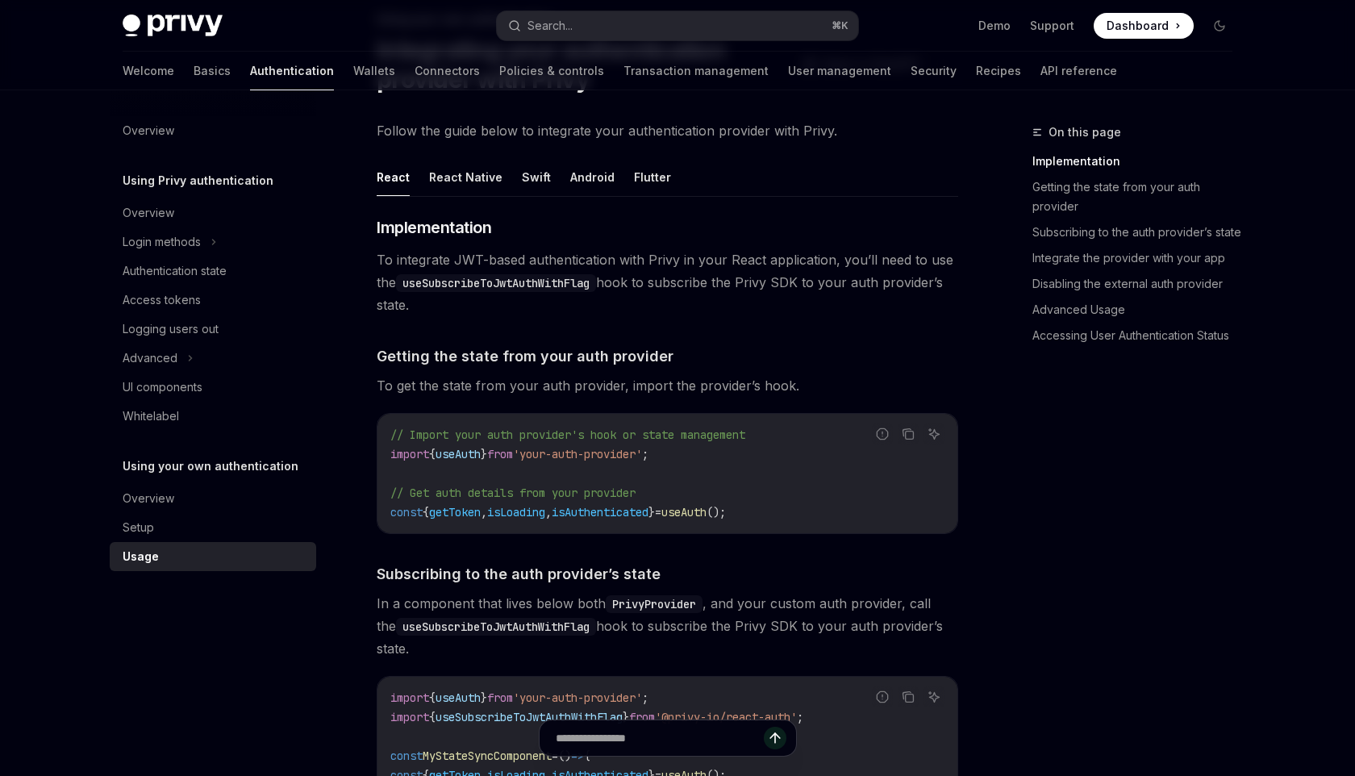
scroll to position [120, 0]
